Goal: Task Accomplishment & Management: Manage account settings

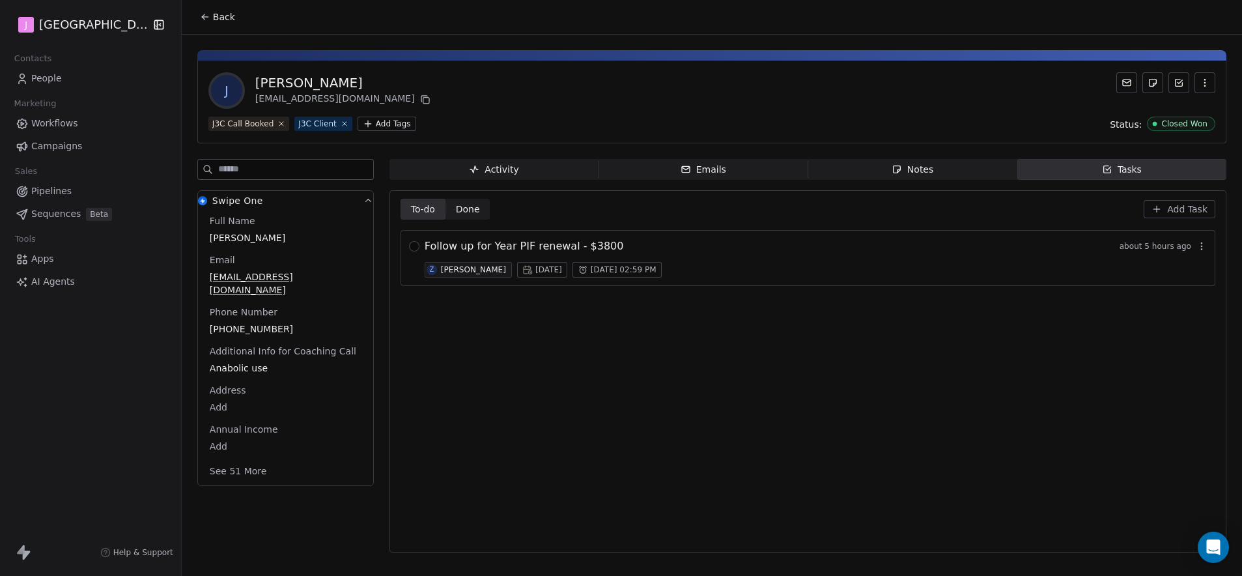
click at [59, 189] on span "Pipelines" at bounding box center [51, 191] width 40 height 14
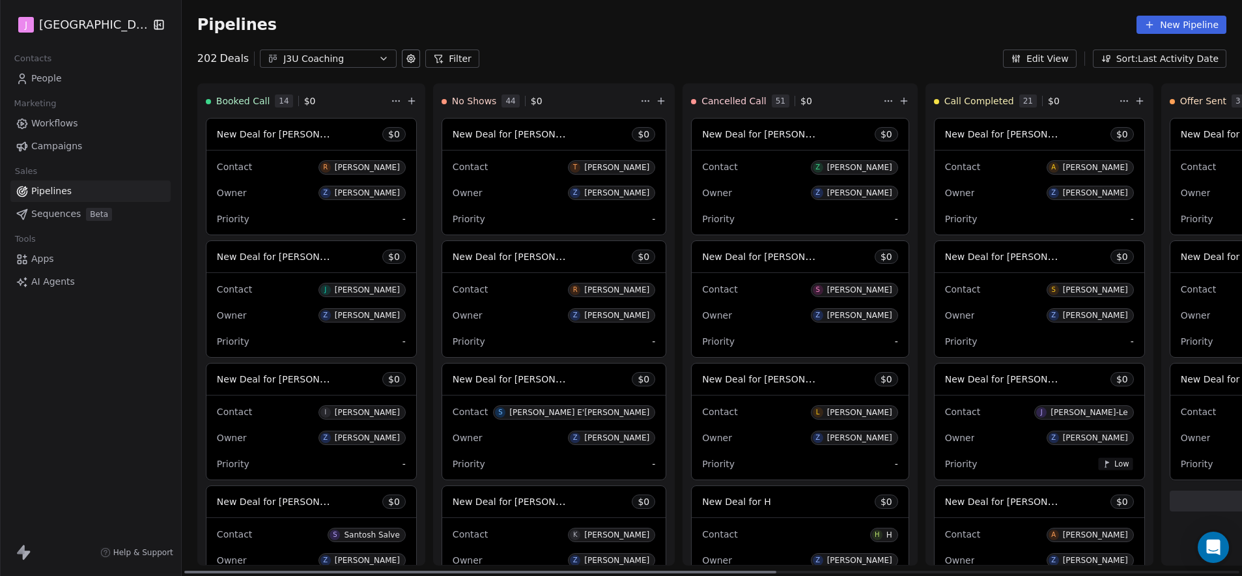
click at [288, 381] on span "New Deal for [PERSON_NAME]" at bounding box center [285, 379] width 137 height 12
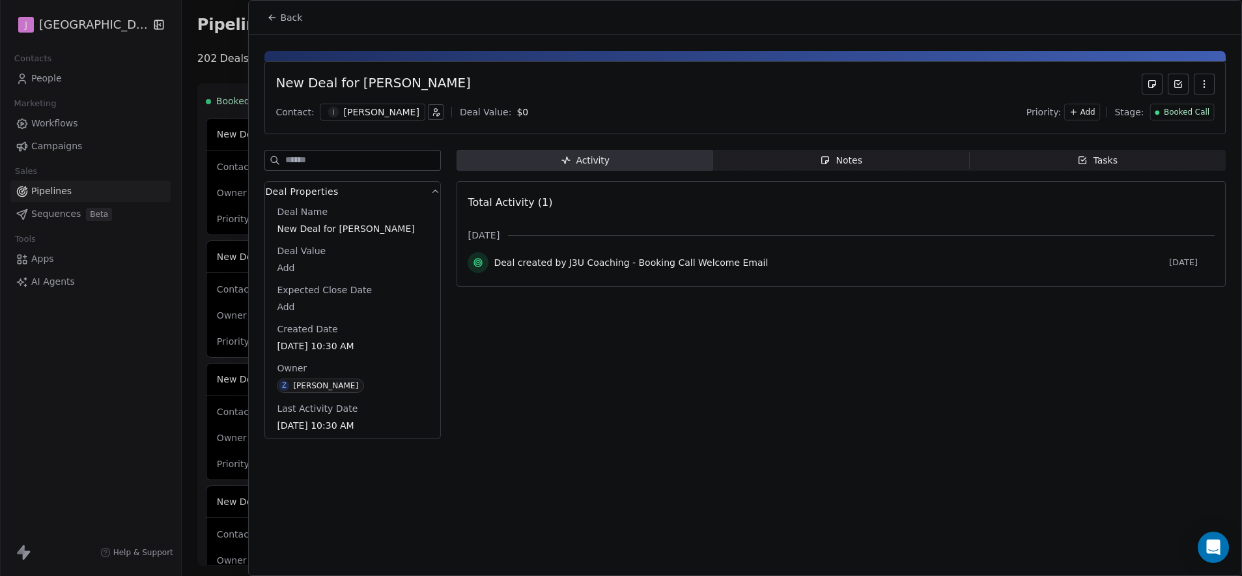
click at [266, 272] on div "Deal Name New Deal for [PERSON_NAME] [PERSON_NAME] Value Add Expected Close Dat…" at bounding box center [352, 321] width 175 height 233
click at [304, 271] on body "J J3 University Contacts People Marketing Workflows Campaigns Sales Pipelines S…" at bounding box center [621, 288] width 1242 height 576
type input "***"
click at [1179, 119] on html "J J3 University Contacts People Marketing Workflows Campaigns Sales Pipelines S…" at bounding box center [621, 288] width 1242 height 576
click at [1179, 115] on span "Booked Call" at bounding box center [1187, 112] width 46 height 11
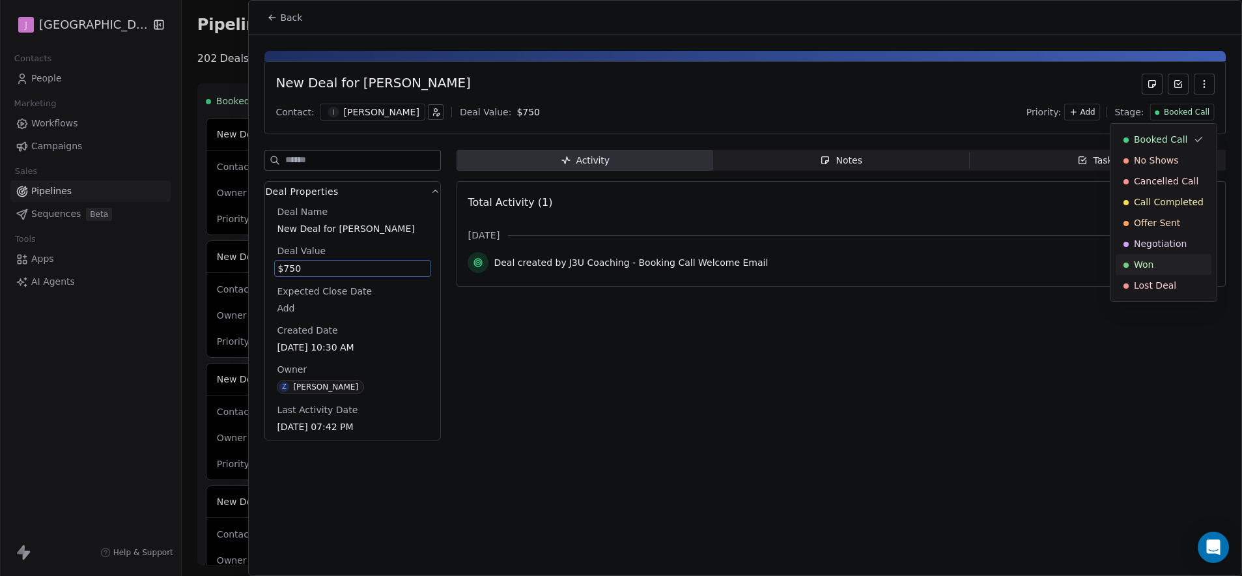
click at [1163, 260] on div "Won" at bounding box center [1164, 264] width 80 height 13
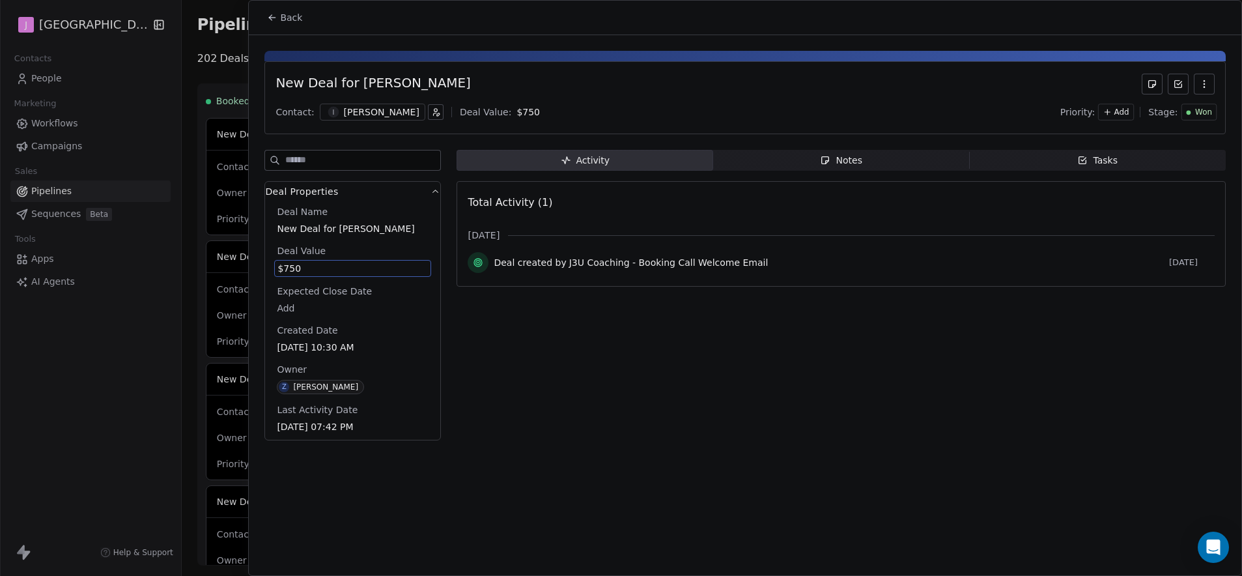
click at [285, 16] on span "Back" at bounding box center [291, 17] width 22 height 13
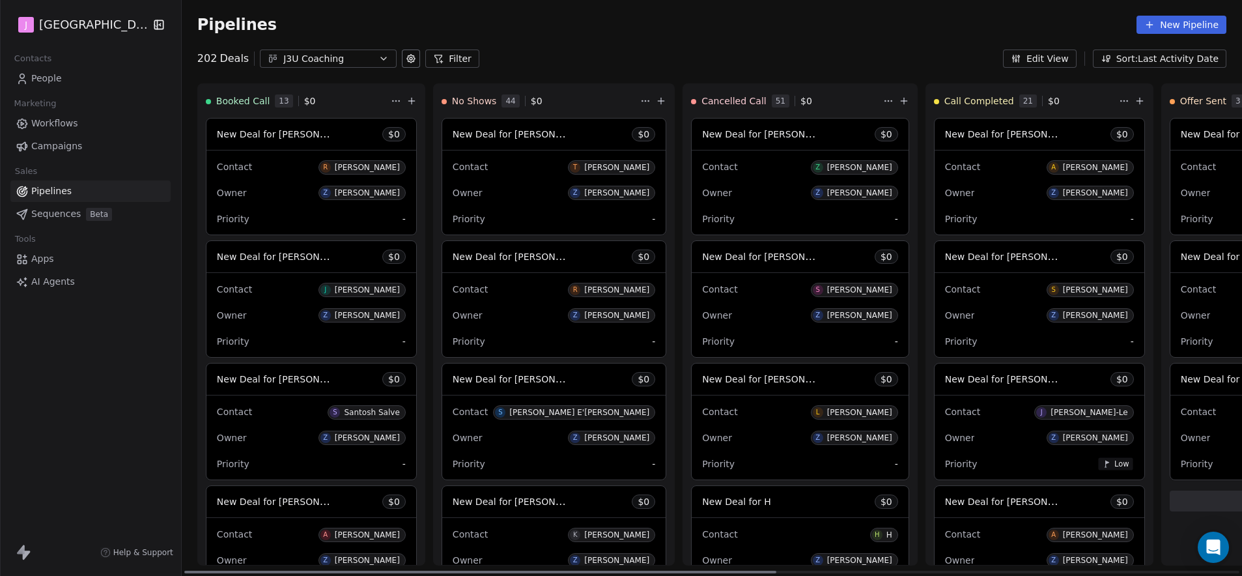
click at [301, 258] on span "New Deal for [PERSON_NAME]" at bounding box center [285, 256] width 137 height 12
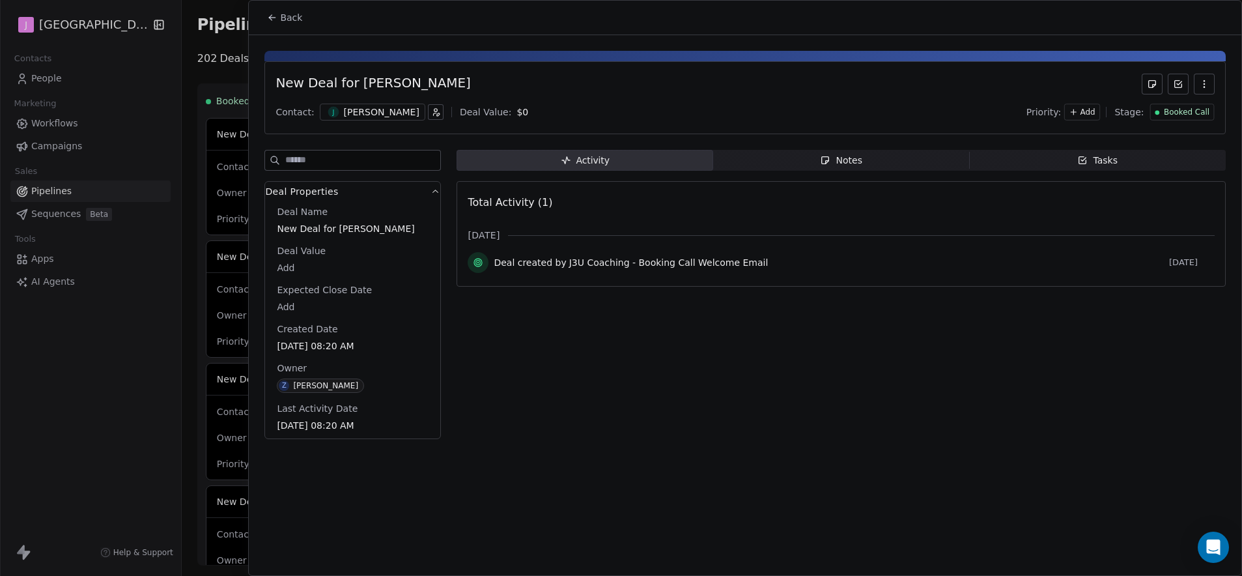
click at [1192, 113] on span "Booked Call" at bounding box center [1187, 112] width 46 height 11
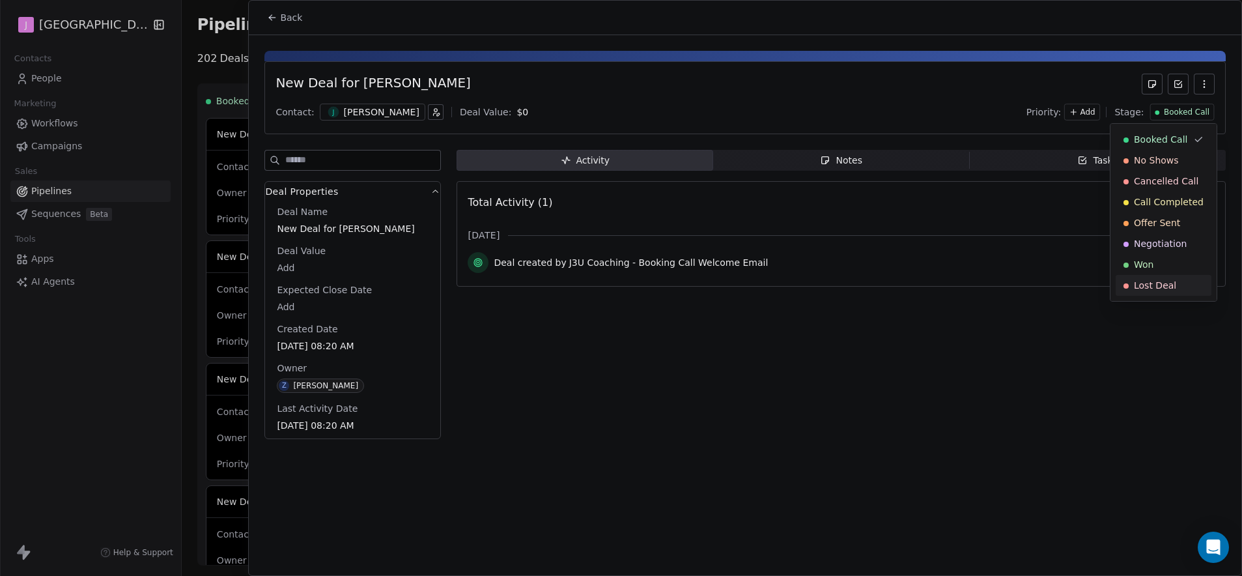
click at [1160, 283] on span "Lost Deal" at bounding box center [1155, 285] width 42 height 13
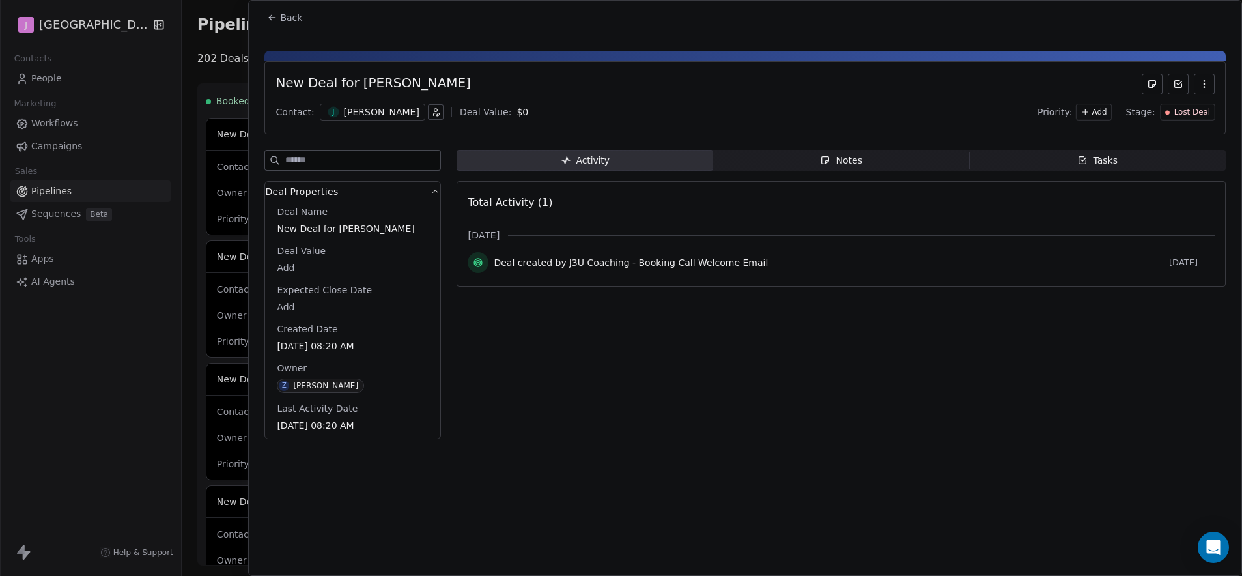
click at [291, 15] on span "Back" at bounding box center [291, 17] width 22 height 13
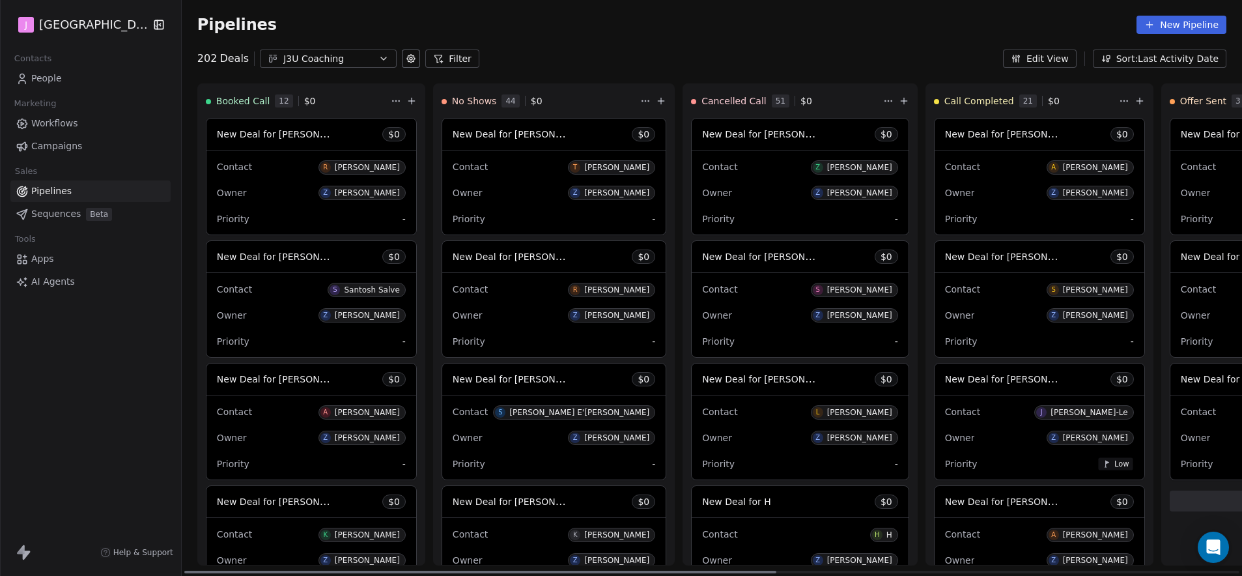
click at [781, 260] on span "New Deal for [PERSON_NAME]" at bounding box center [770, 256] width 137 height 12
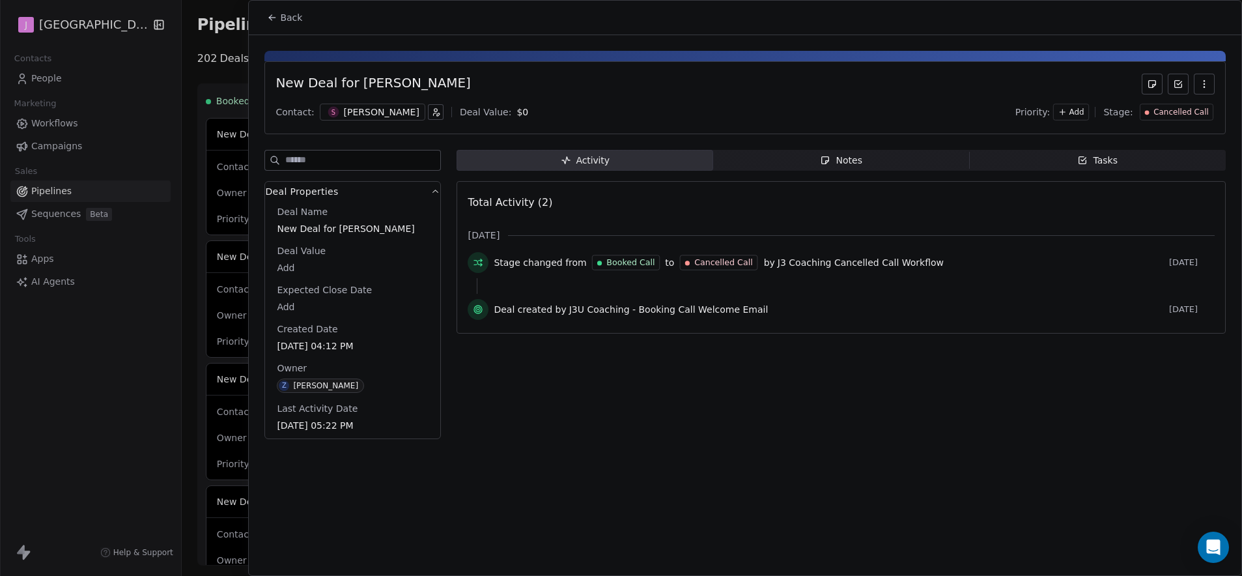
click at [1210, 111] on div "Cancelled Call" at bounding box center [1177, 112] width 74 height 17
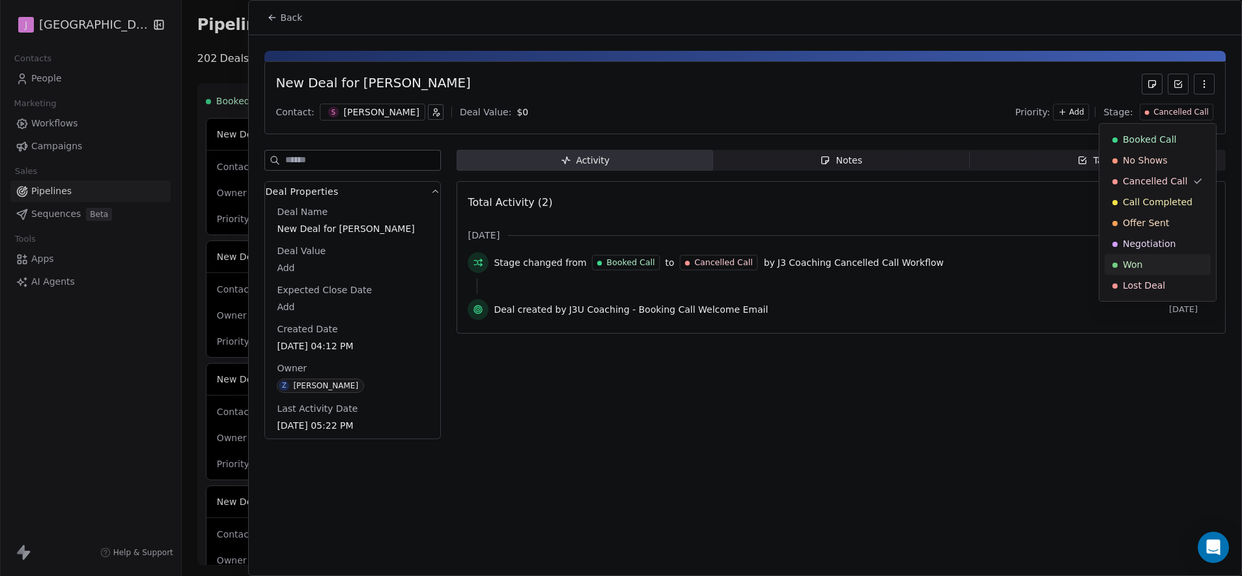
click at [1156, 274] on div "Won" at bounding box center [1158, 264] width 106 height 21
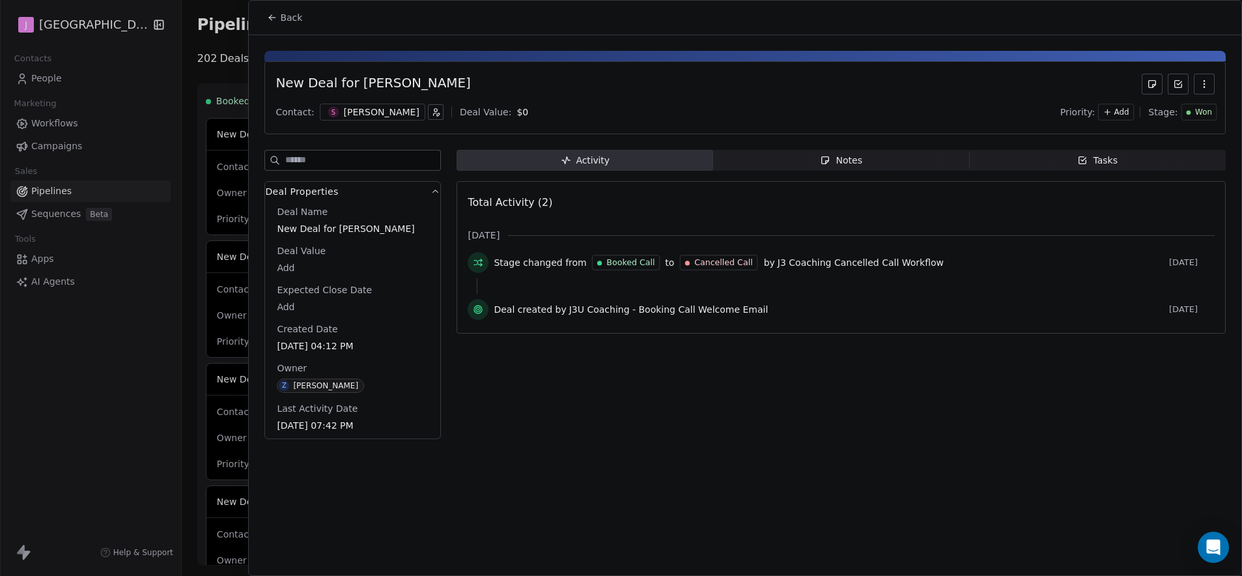
click at [285, 275] on body "J J3 University Contacts People Marketing Workflows Campaigns Sales Pipelines S…" at bounding box center [621, 288] width 1242 height 576
type input "*****"
click at [291, 24] on html "J J3 University Contacts People Marketing Workflows Campaigns Sales Pipelines S…" at bounding box center [621, 288] width 1242 height 576
click at [291, 24] on button "Back" at bounding box center [284, 17] width 51 height 23
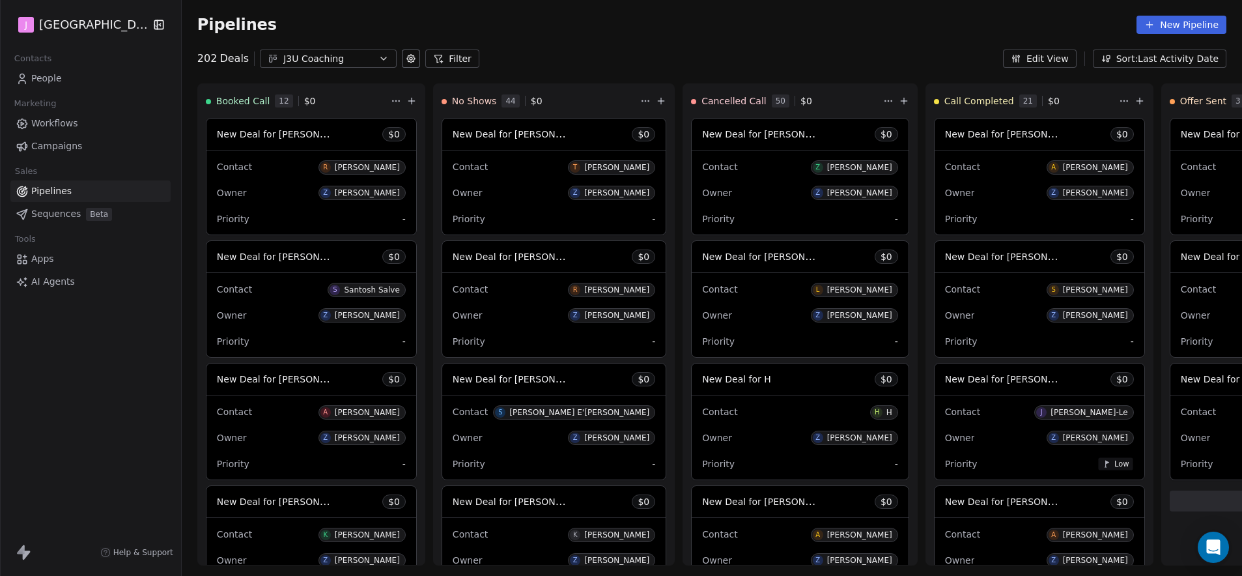
click at [57, 80] on span "People" at bounding box center [46, 79] width 31 height 14
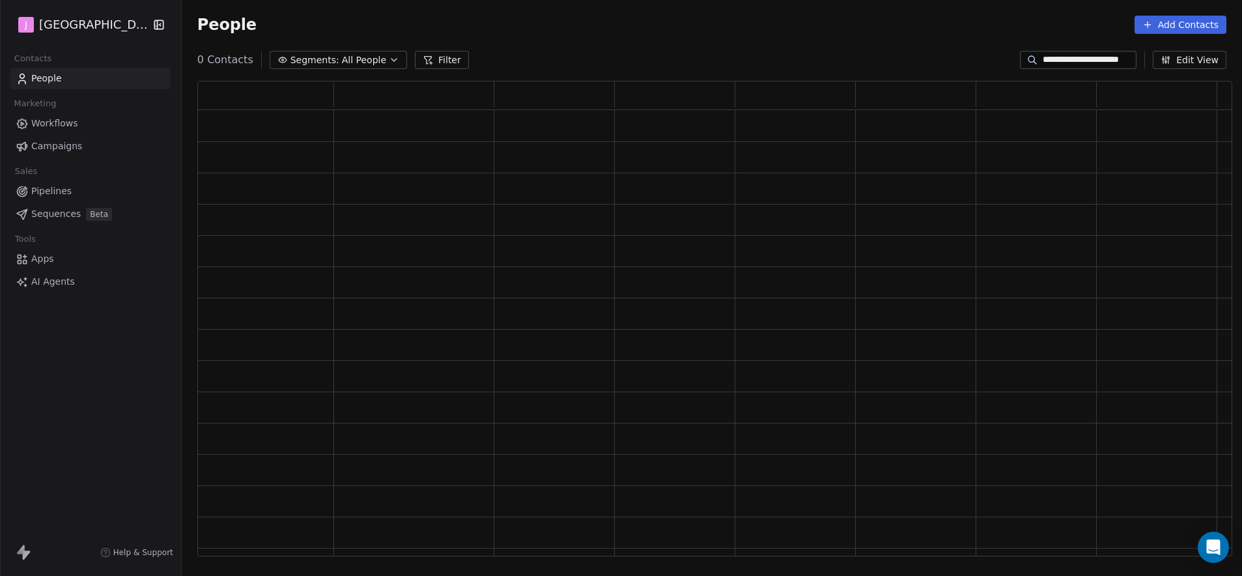
scroll to position [466, 1026]
click at [1070, 58] on input "**********" at bounding box center [1088, 59] width 91 height 13
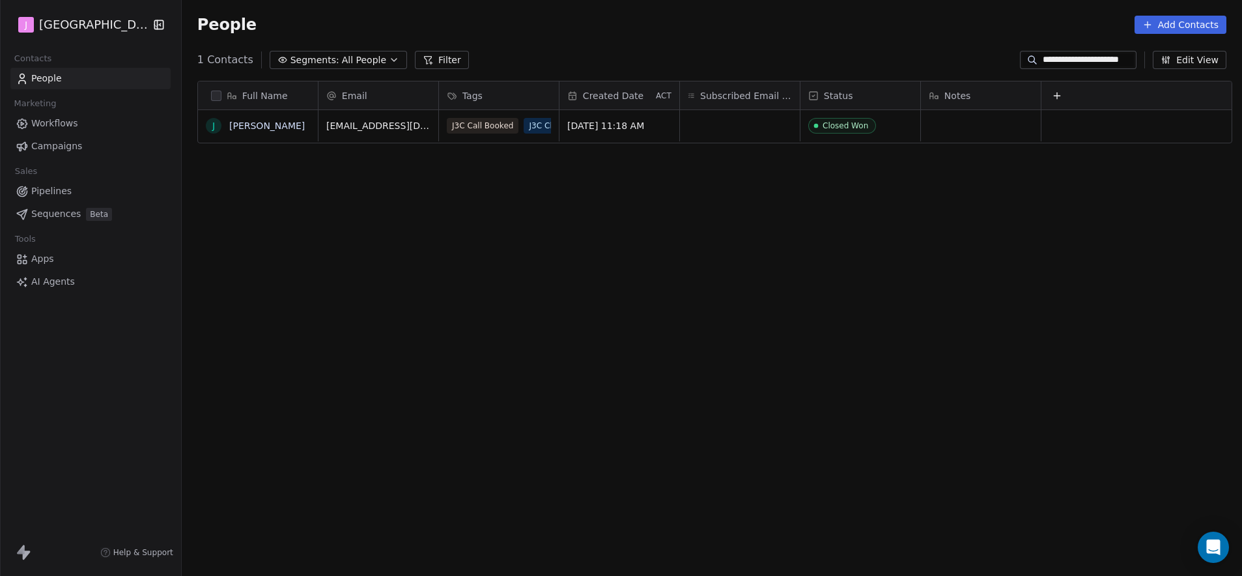
scroll to position [497, 1057]
click at [1070, 58] on input "**********" at bounding box center [1088, 59] width 91 height 13
paste input
type input "**********"
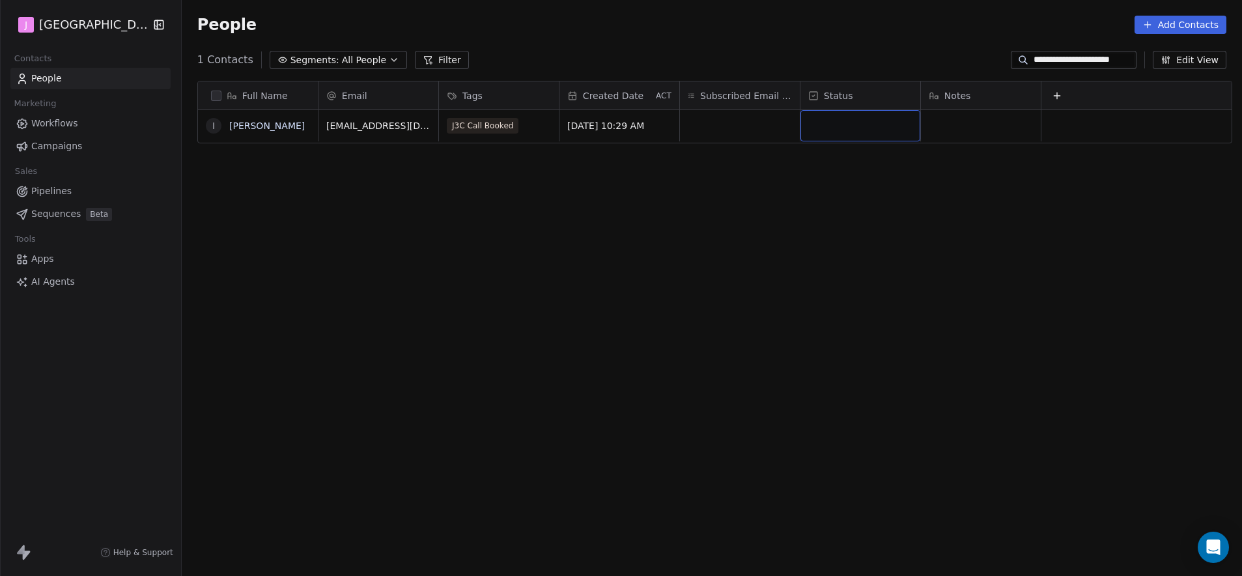
scroll to position [0, 0]
click at [841, 136] on div "grid" at bounding box center [861, 125] width 120 height 31
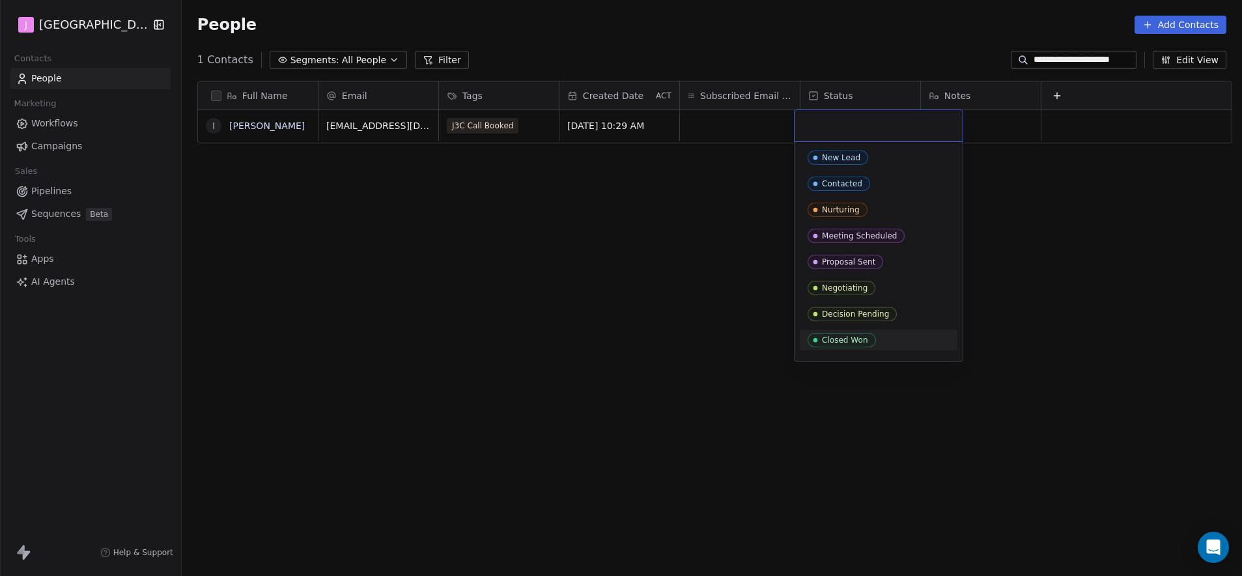
click at [844, 336] on div "Closed Won" at bounding box center [845, 340] width 46 height 9
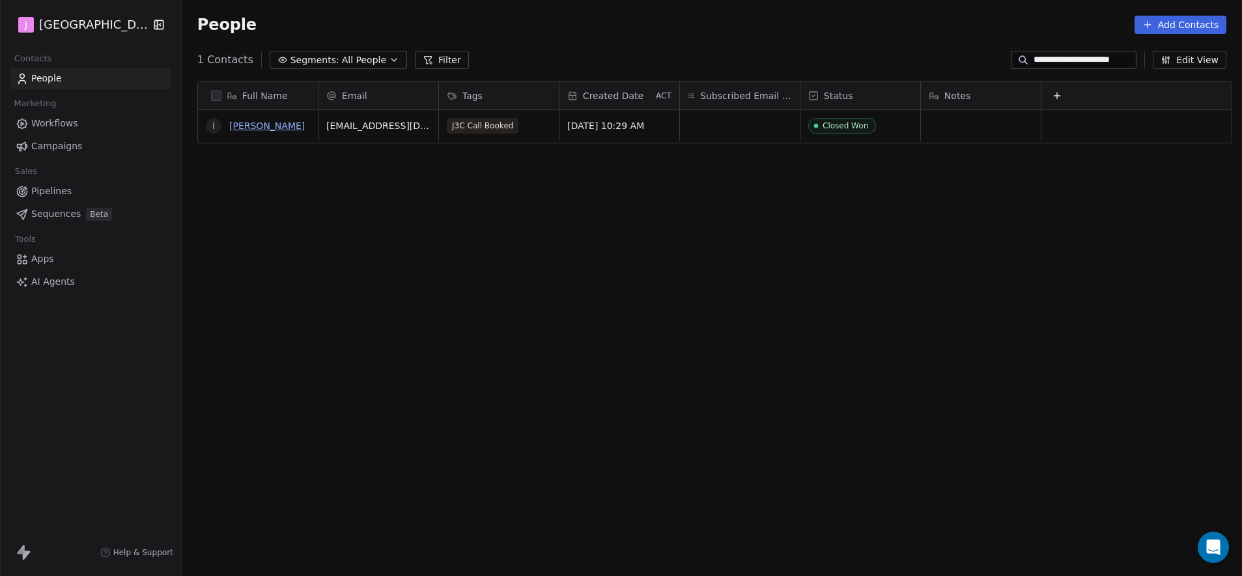
click at [250, 126] on link "[PERSON_NAME]" at bounding box center [267, 126] width 76 height 10
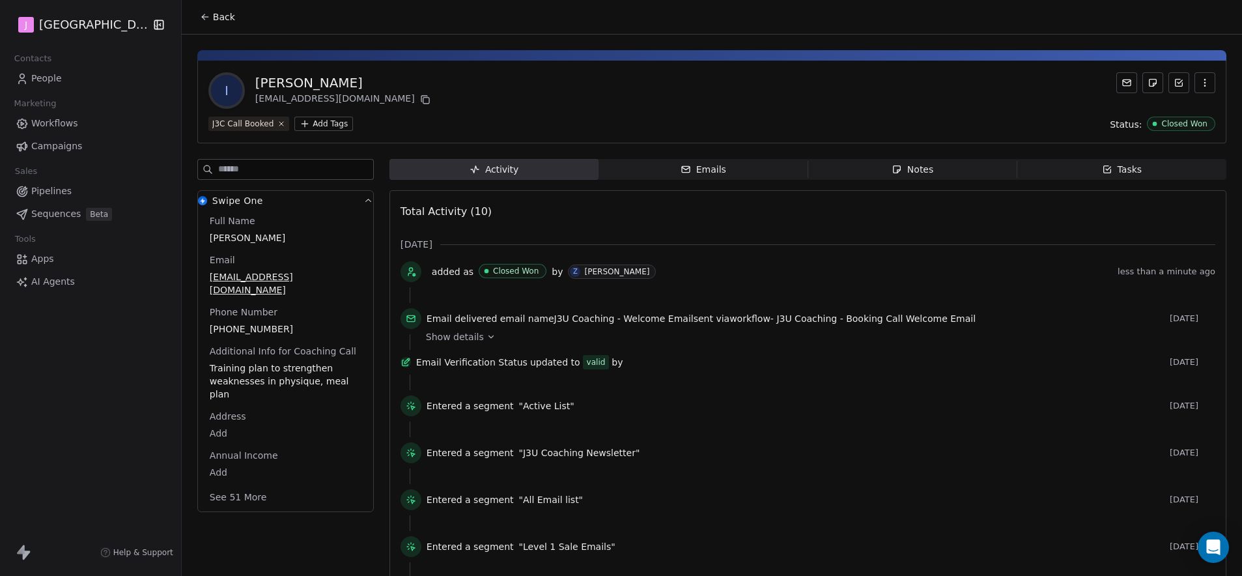
click at [216, 494] on button "See 51 More" at bounding box center [238, 496] width 73 height 23
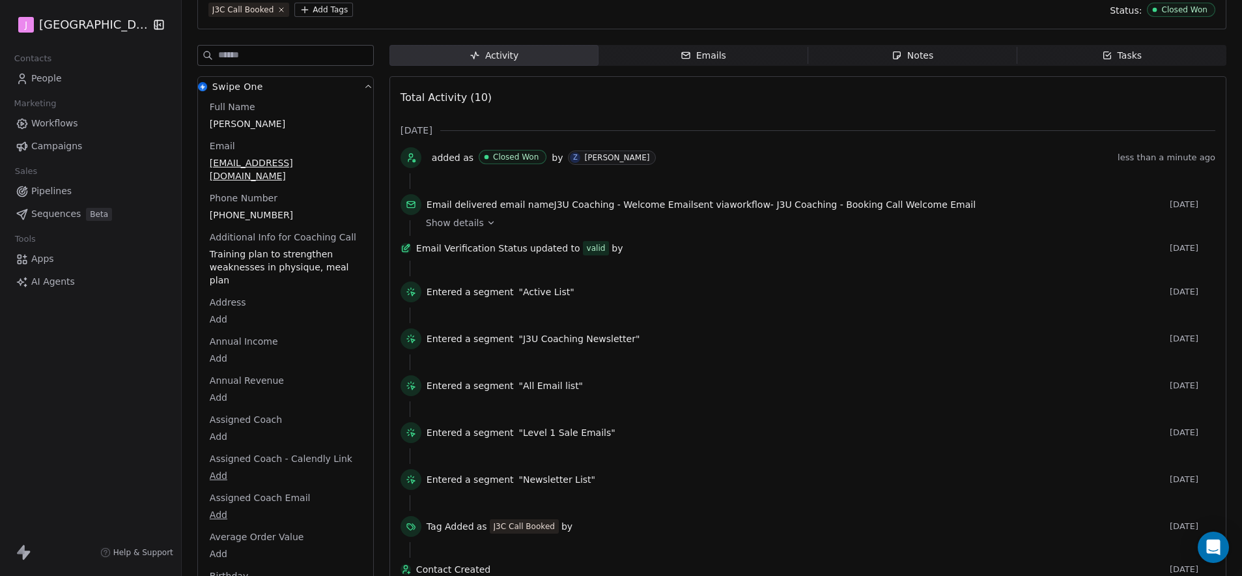
scroll to position [122, 0]
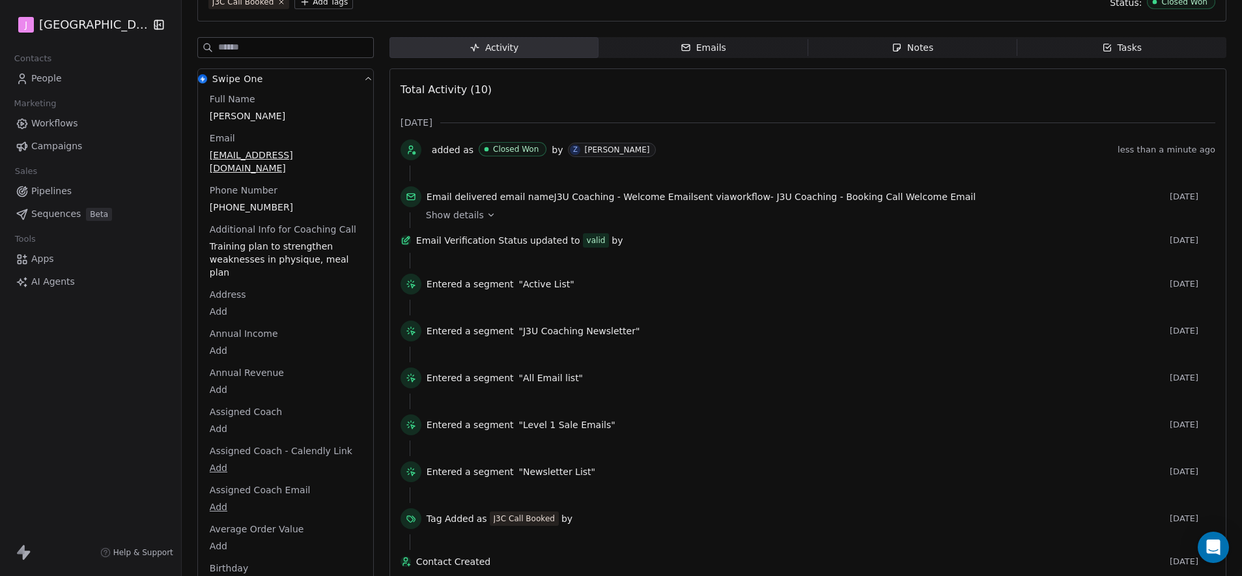
click at [218, 407] on div "Assigned Coach Add" at bounding box center [285, 420] width 157 height 31
click at [217, 410] on body "J J3 University Contacts People Marketing Workflows Campaigns Sales Pipelines S…" at bounding box center [621, 288] width 1242 height 576
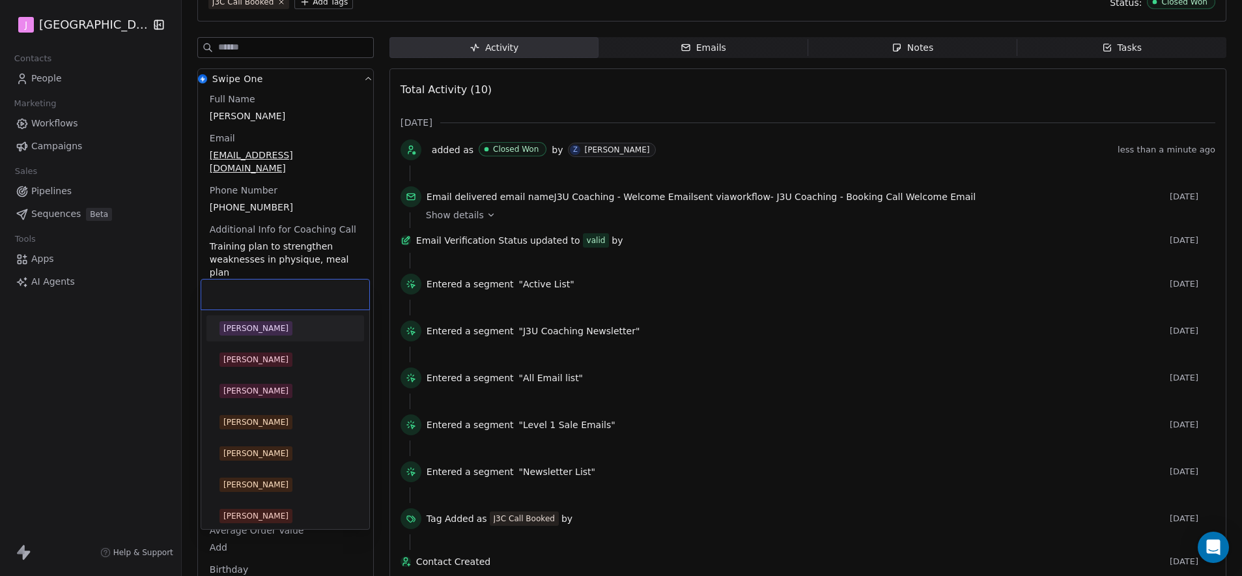
scroll to position [250, 0]
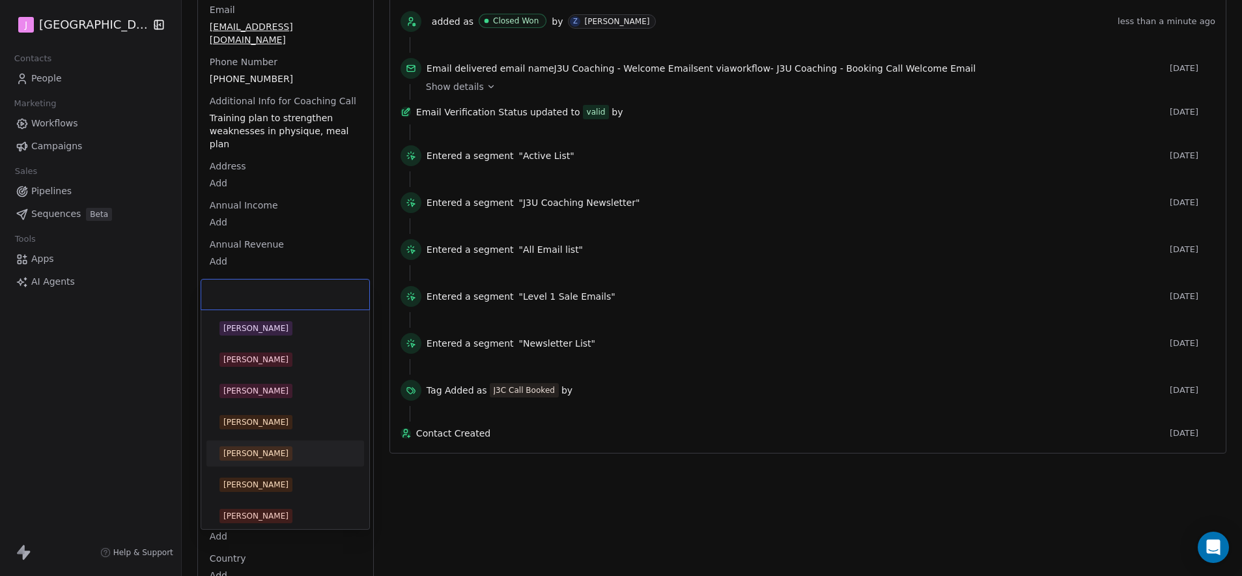
click at [277, 448] on div "[PERSON_NAME]" at bounding box center [255, 454] width 65 height 12
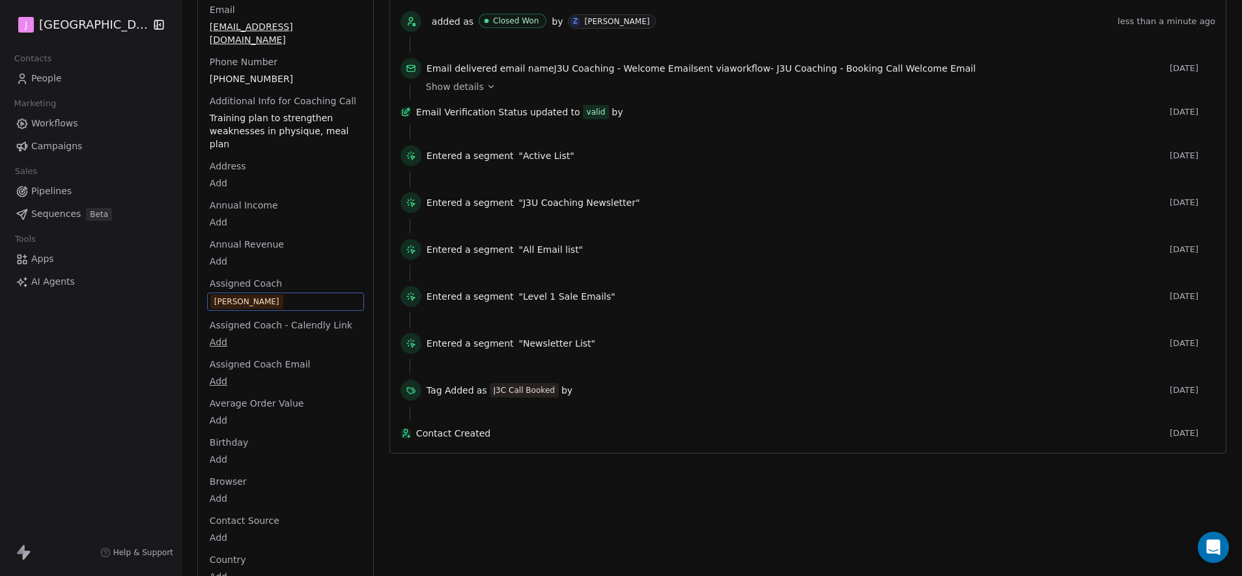
scroll to position [0, 0]
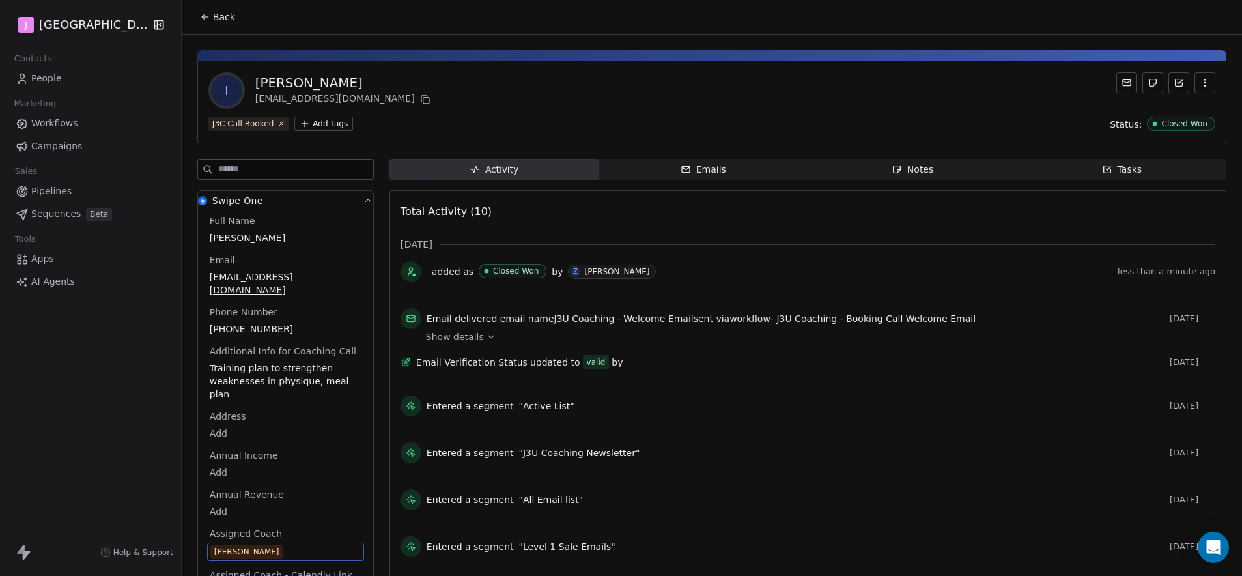
click at [220, 18] on span "Back" at bounding box center [224, 16] width 22 height 13
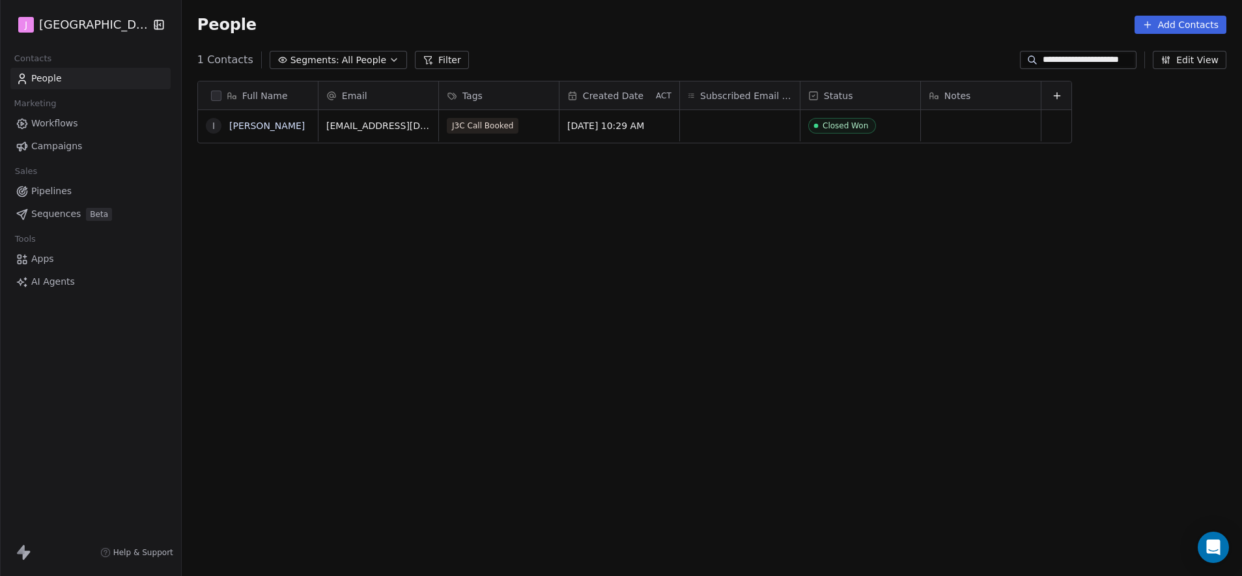
scroll to position [497, 1057]
click at [1085, 57] on input "**********" at bounding box center [1088, 59] width 91 height 13
paste input
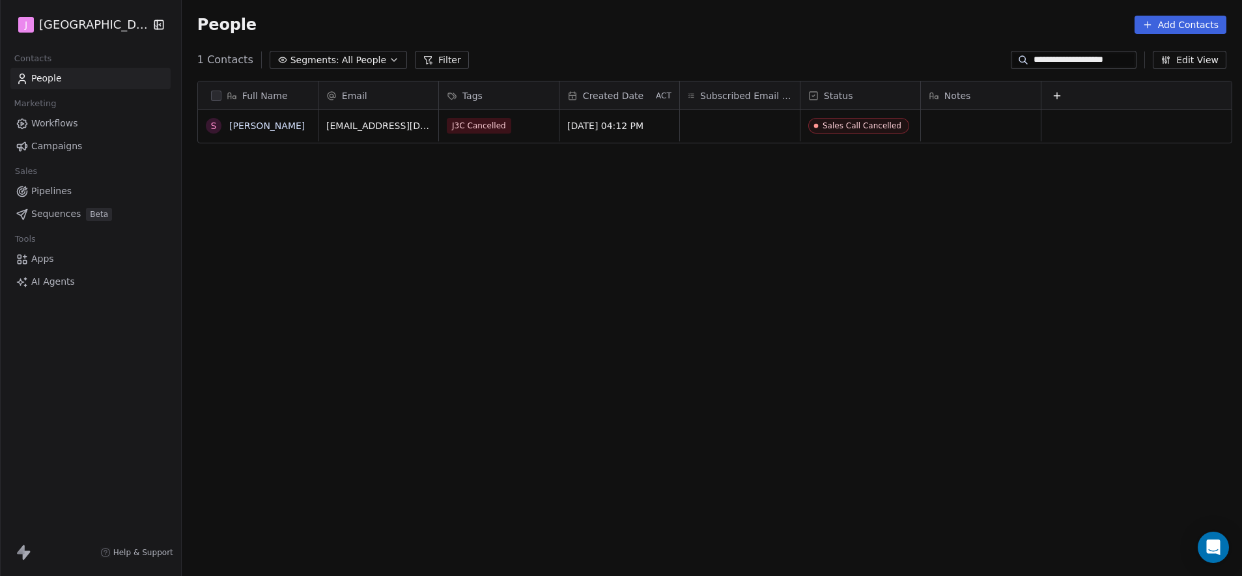
type input "**********"
click at [868, 132] on span "Sales Call Cancelled" at bounding box center [859, 126] width 101 height 16
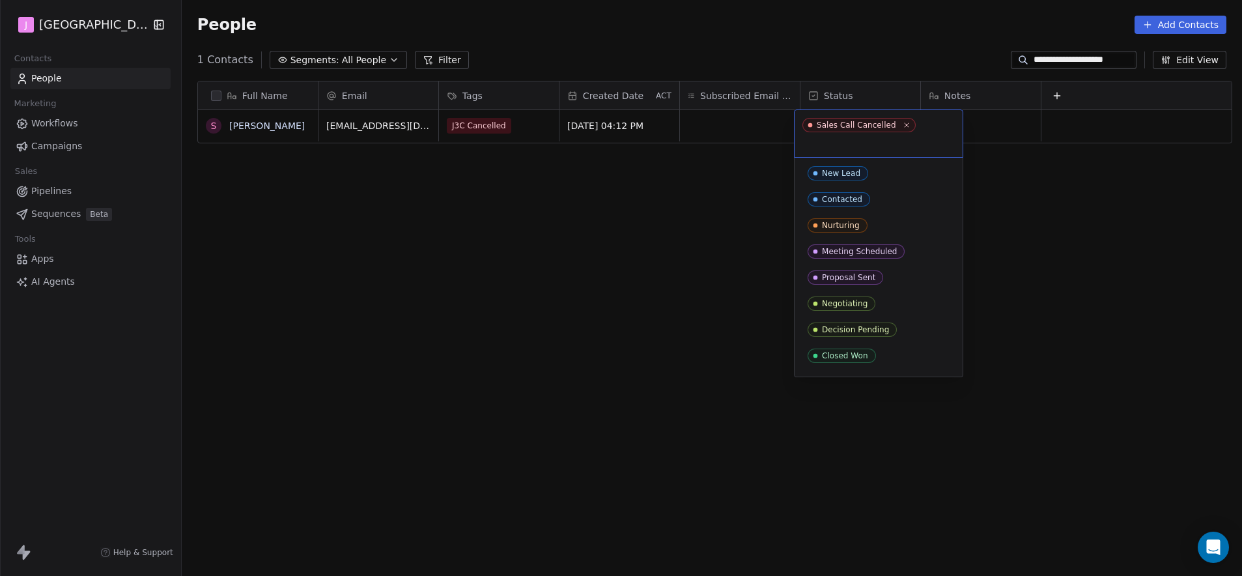
scroll to position [73, 0]
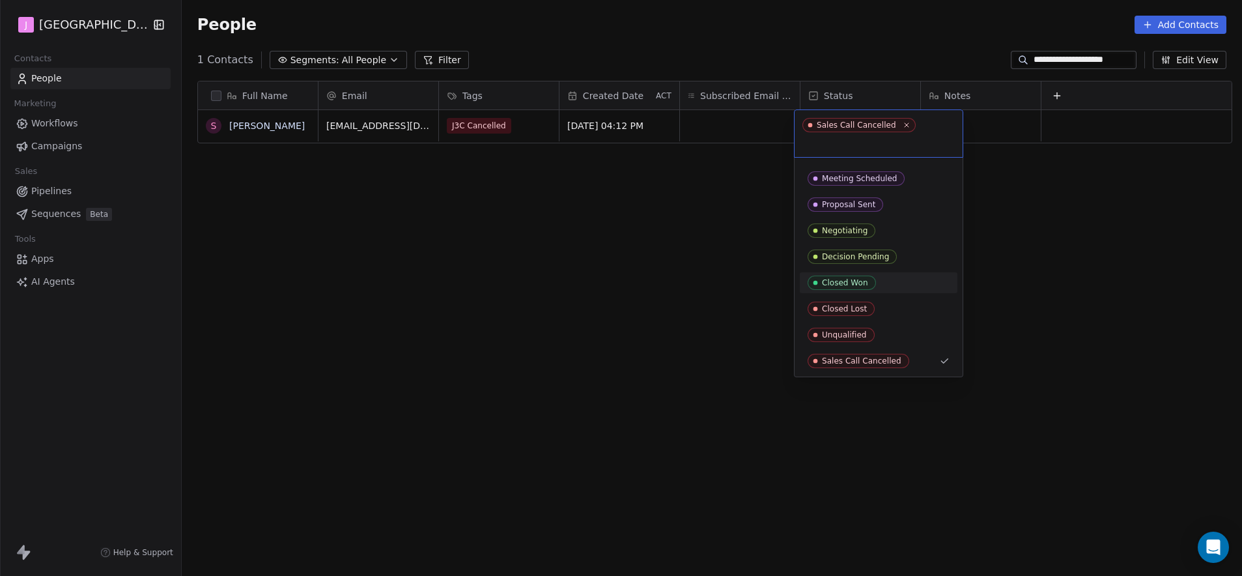
click at [861, 285] on div "Closed Won" at bounding box center [845, 282] width 46 height 9
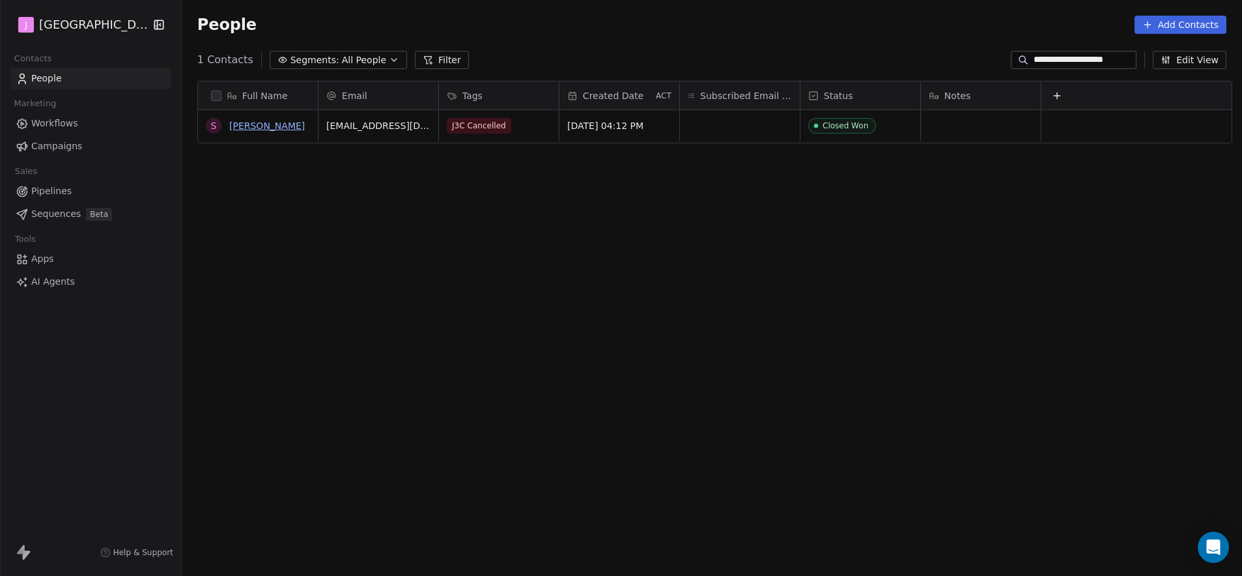
click at [237, 122] on link "[PERSON_NAME]" at bounding box center [267, 126] width 76 height 10
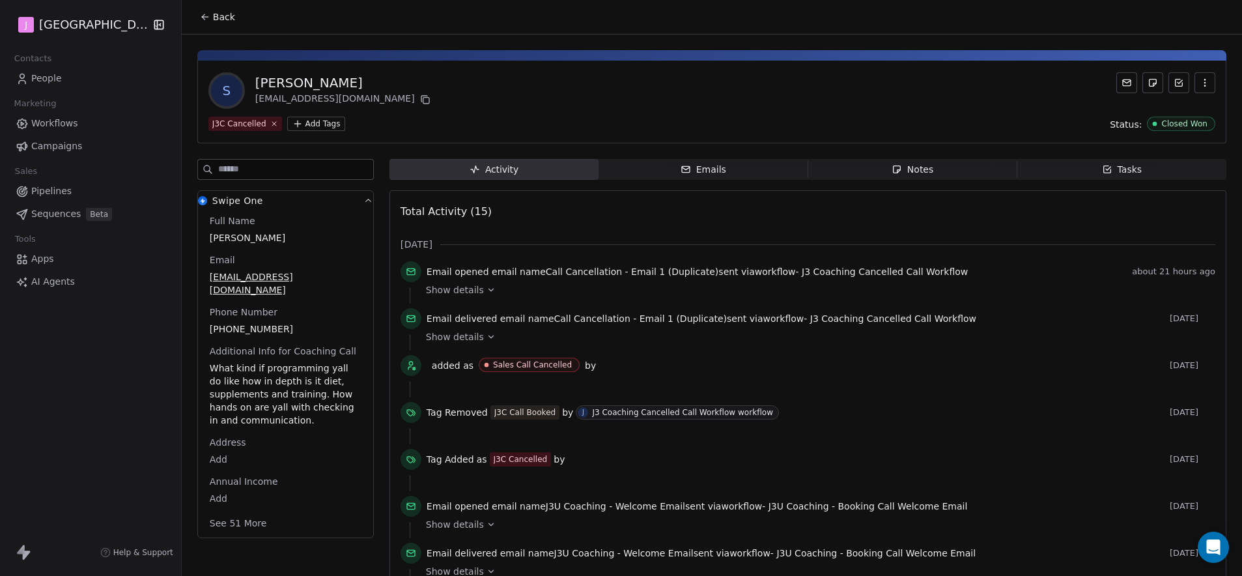
click at [236, 518] on button "See 51 More" at bounding box center [238, 522] width 73 height 23
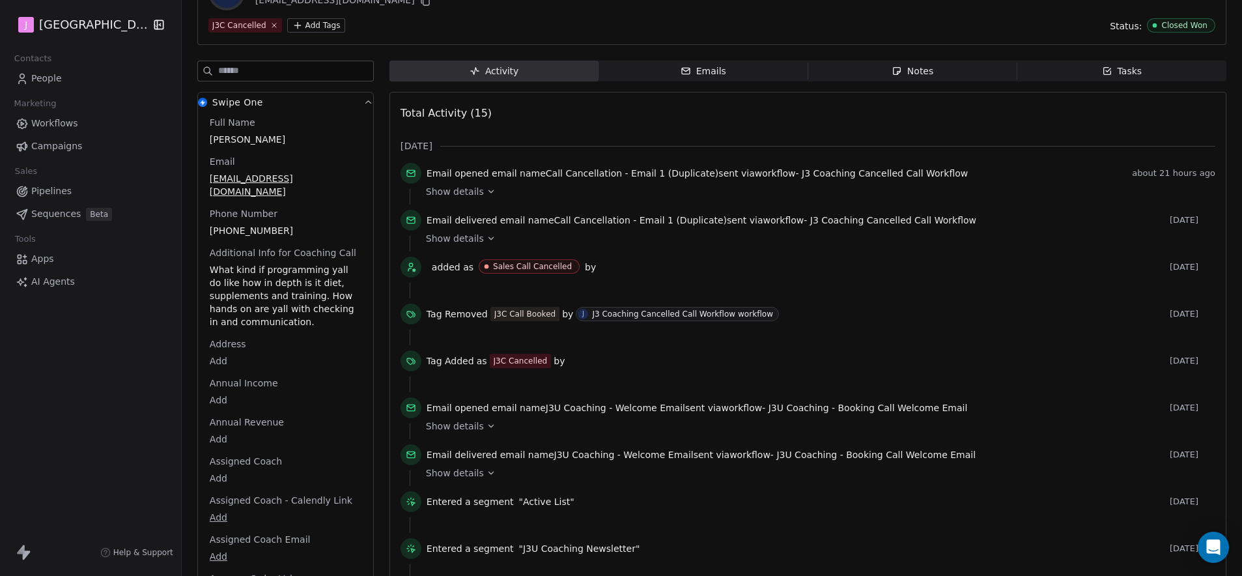
scroll to position [195, 0]
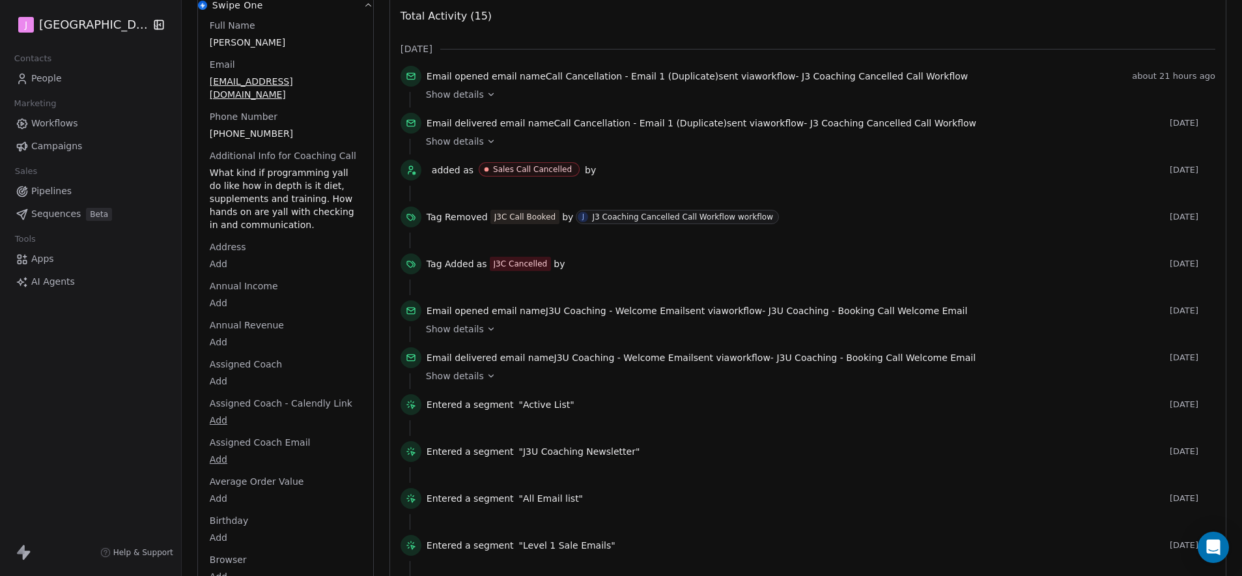
click at [217, 368] on body "J J3 University Contacts People Marketing Workflows Campaigns Sales Pipelines S…" at bounding box center [621, 288] width 1242 height 576
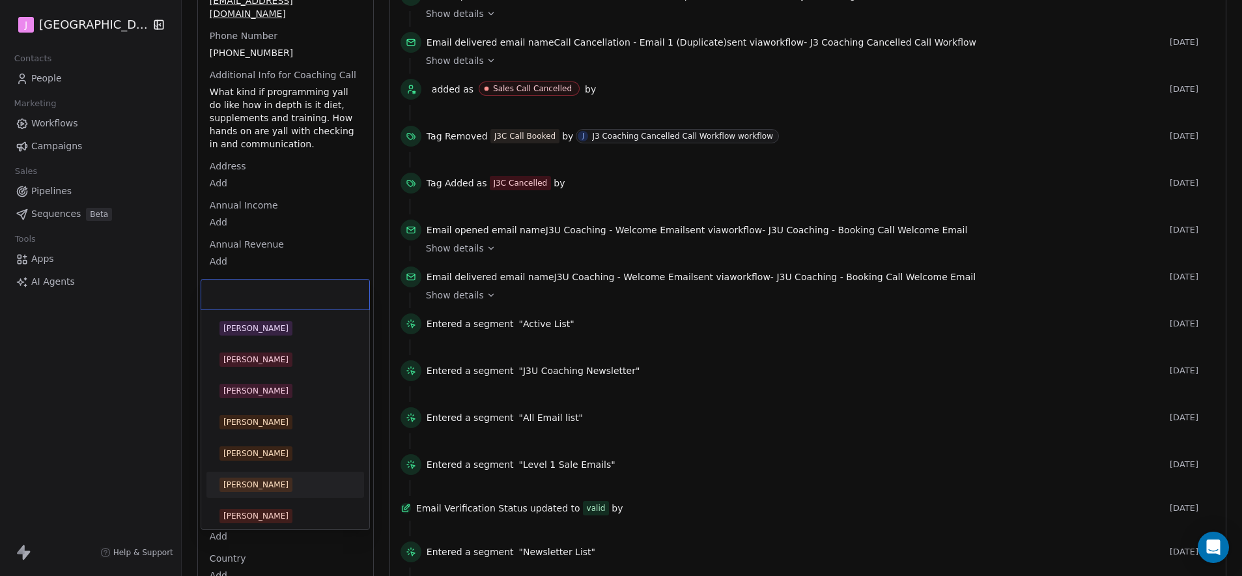
click at [257, 493] on div "[PERSON_NAME]" at bounding box center [285, 484] width 147 height 21
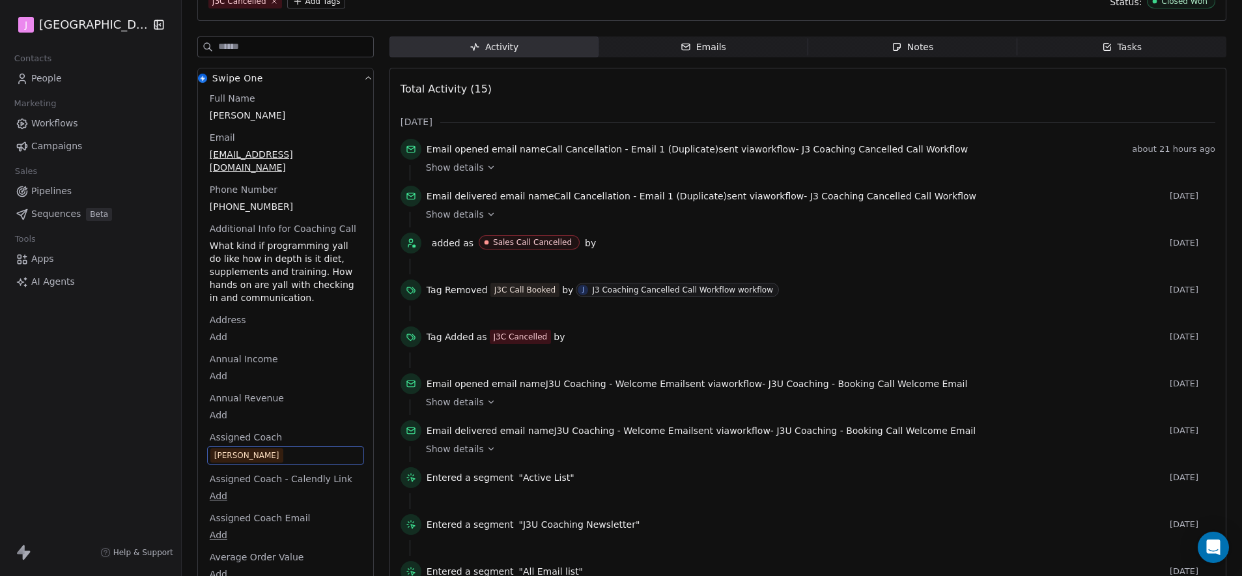
scroll to position [0, 0]
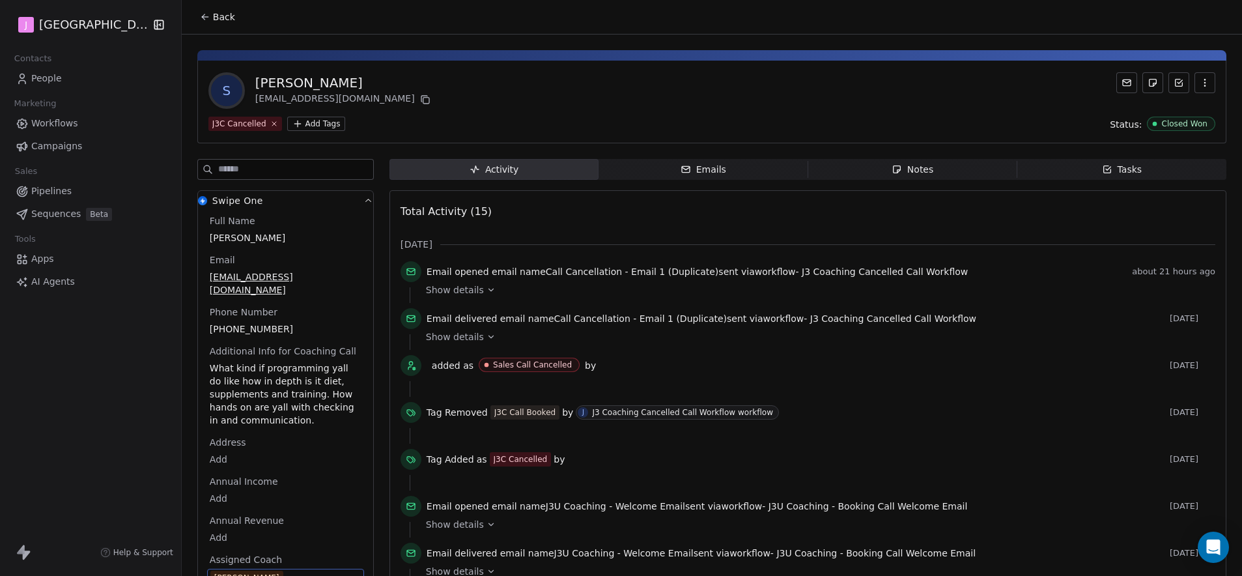
click at [218, 17] on span "Back" at bounding box center [224, 16] width 22 height 13
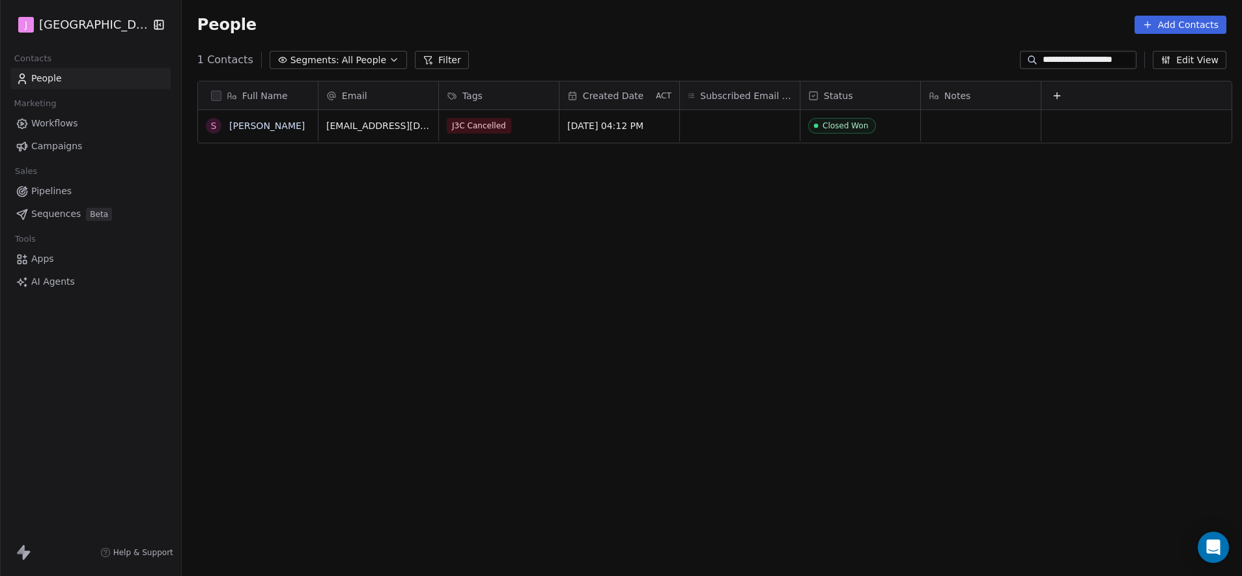
scroll to position [497, 1057]
